Goal: Information Seeking & Learning: Learn about a topic

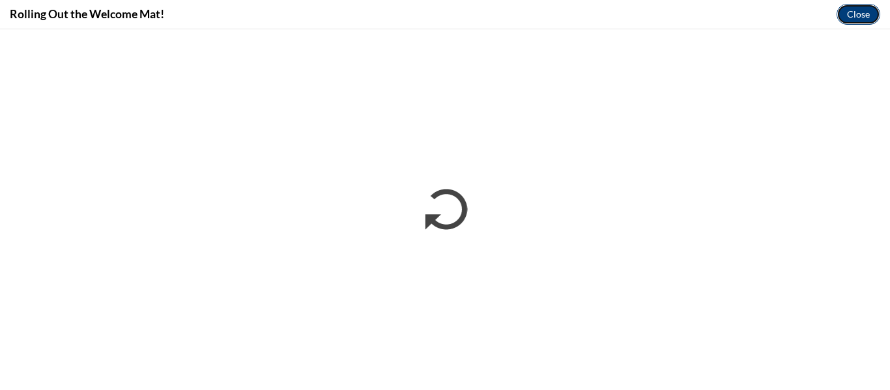
click at [868, 4] on button "Close" at bounding box center [858, 14] width 44 height 21
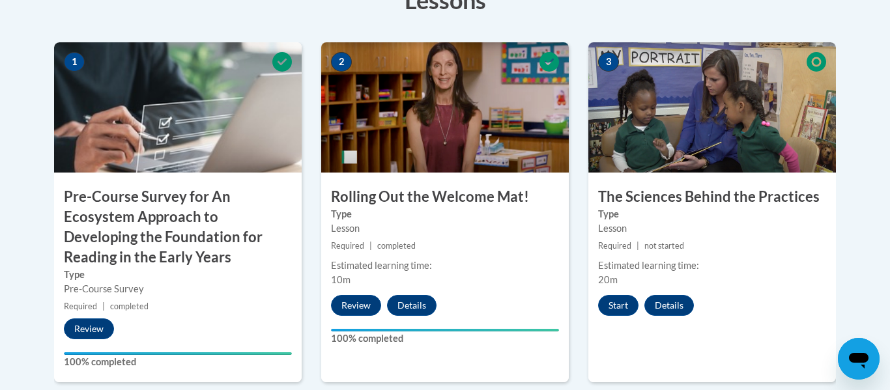
scroll to position [428, 0]
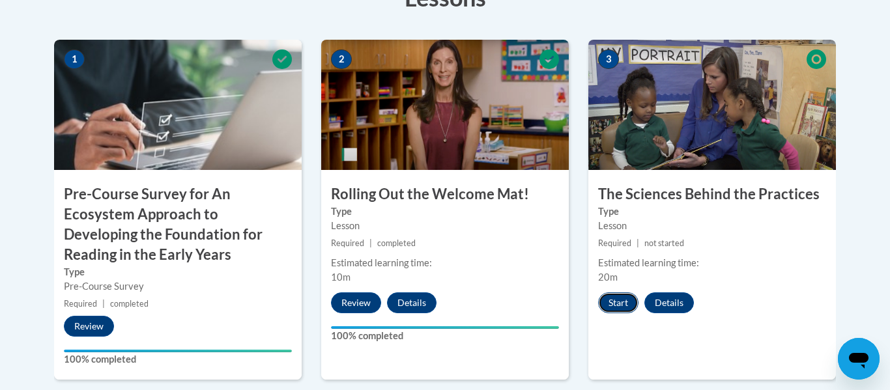
click at [625, 304] on button "Start" at bounding box center [618, 302] width 40 height 21
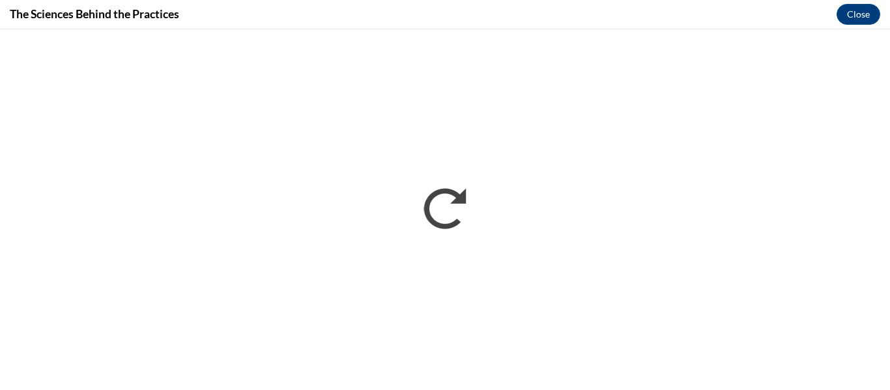
scroll to position [0, 0]
